Goal: Transaction & Acquisition: Purchase product/service

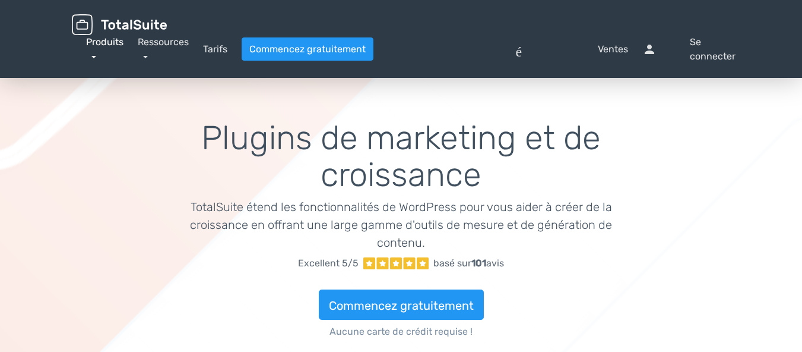
click at [106, 46] on font "Produits" at bounding box center [104, 41] width 37 height 11
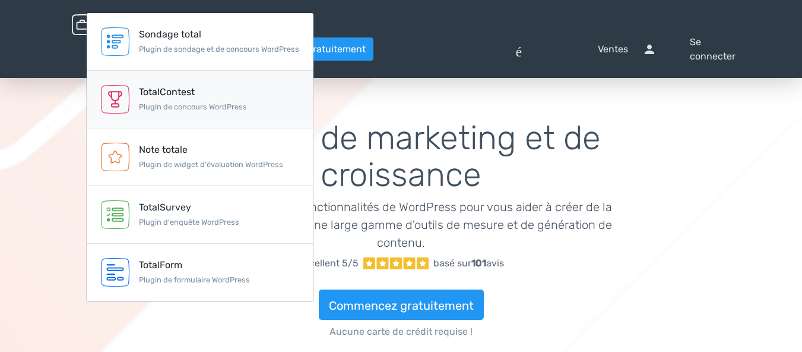
click at [186, 110] on font "Plugin de concours WordPress" at bounding box center [193, 106] width 108 height 9
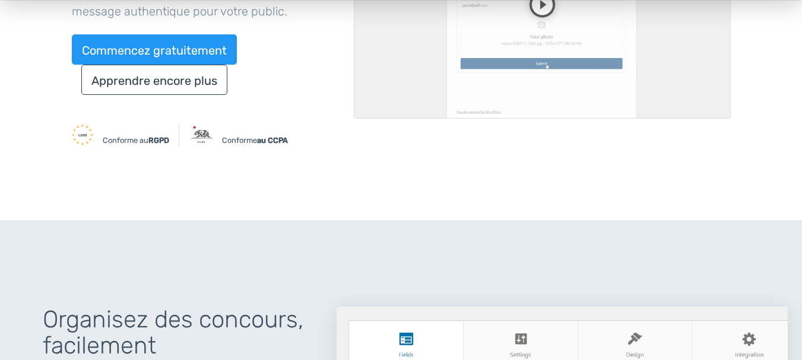
scroll to position [119, 0]
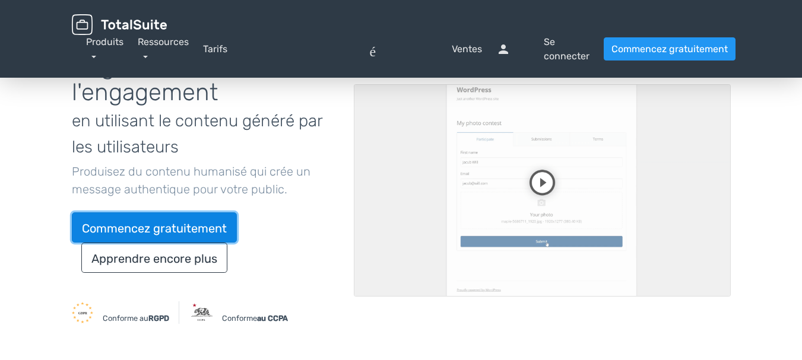
click at [193, 227] on font "Commencez gratuitement" at bounding box center [154, 228] width 145 height 14
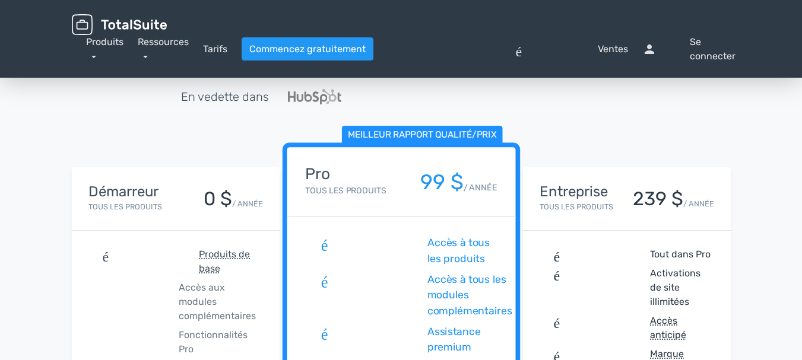
scroll to position [178, 0]
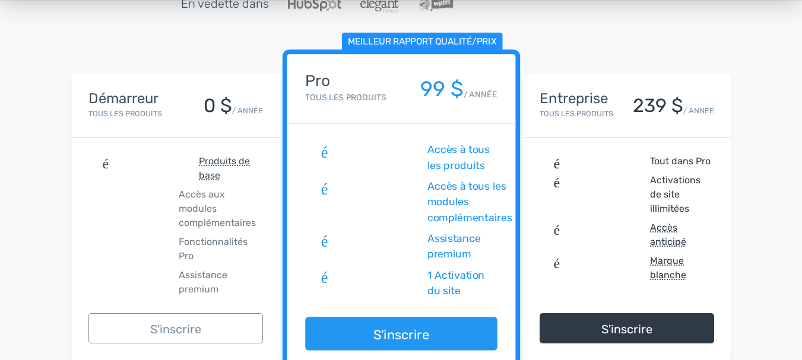
click at [200, 205] on font "Accès aux modules complémentaires" at bounding box center [217, 209] width 77 height 40
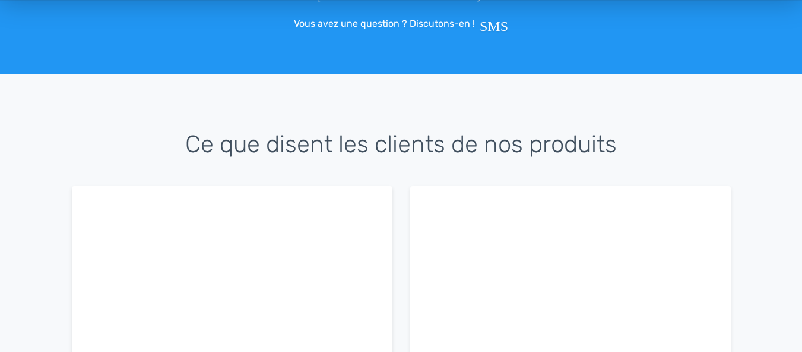
scroll to position [2256, 0]
